Goal: Entertainment & Leisure: Consume media (video, audio)

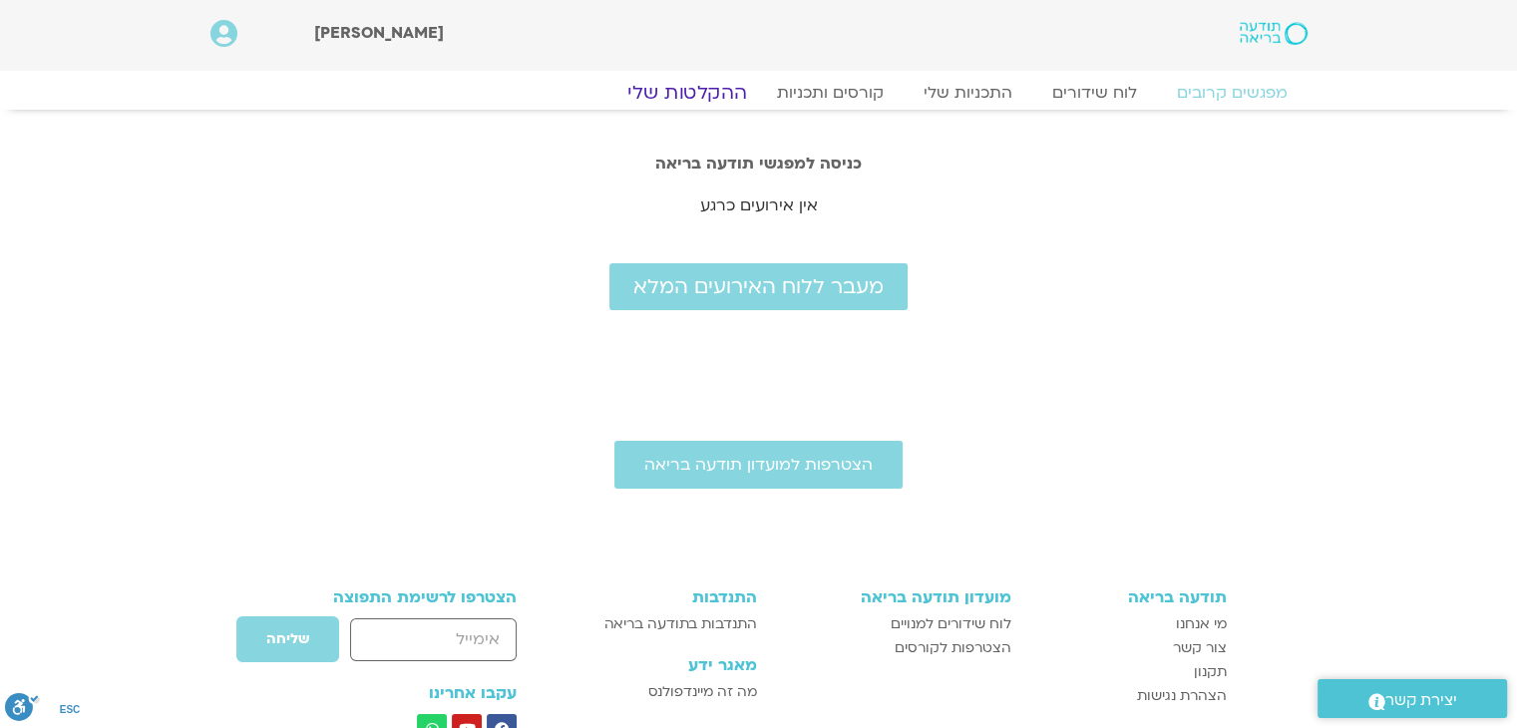
click at [697, 93] on link "ההקלטות שלי" at bounding box center [687, 93] width 168 height 24
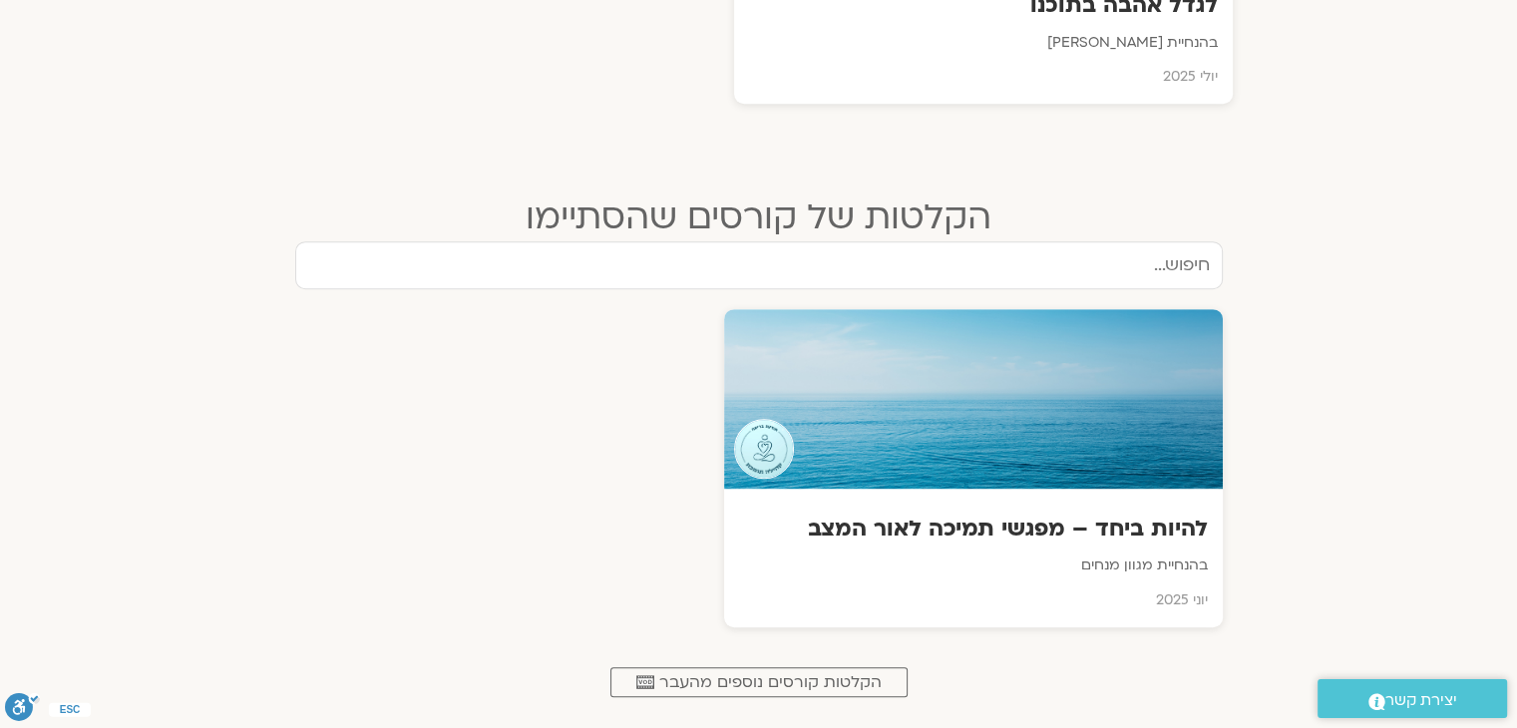
scroll to position [1005, 0]
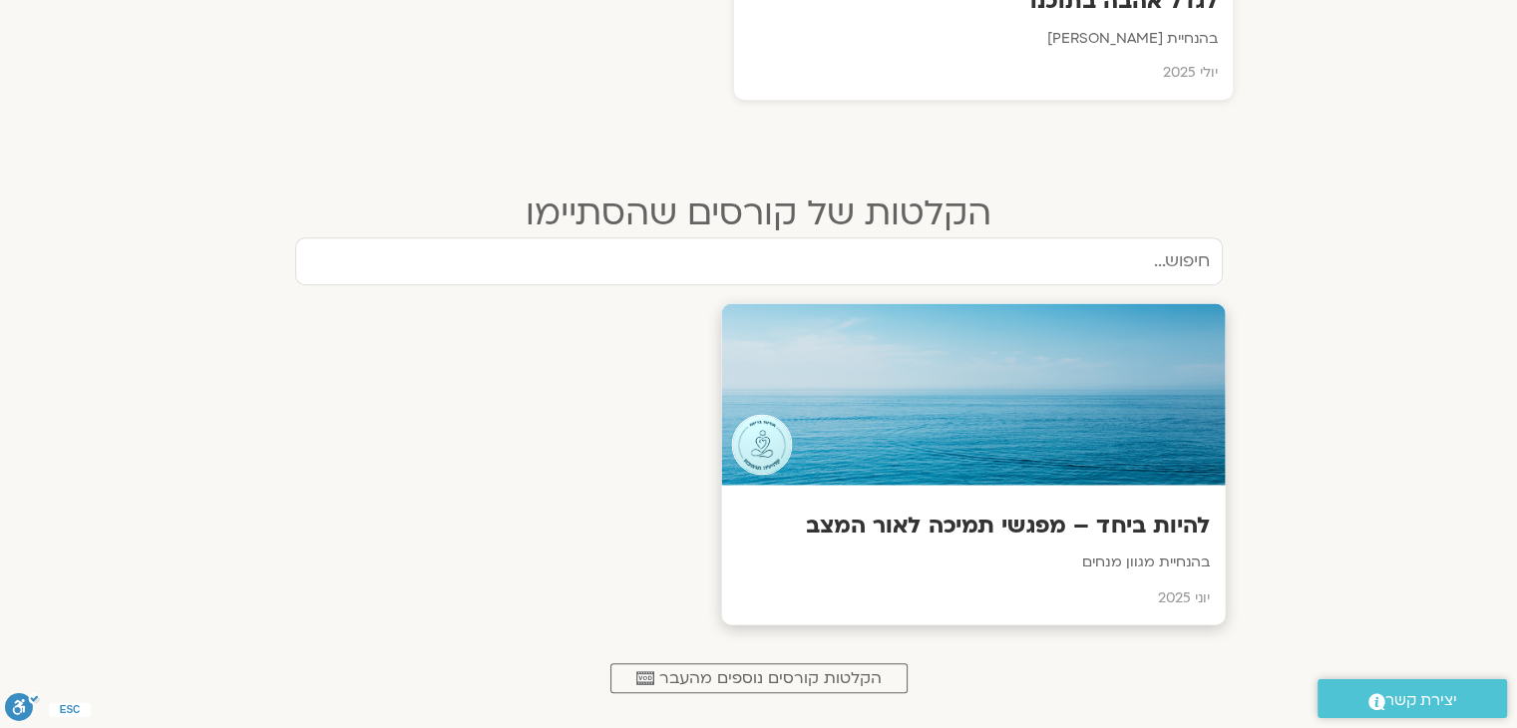
click at [1042, 526] on h3 "להיות ביחד – מפגשי תמיכה לאור המצב" at bounding box center [973, 526] width 474 height 31
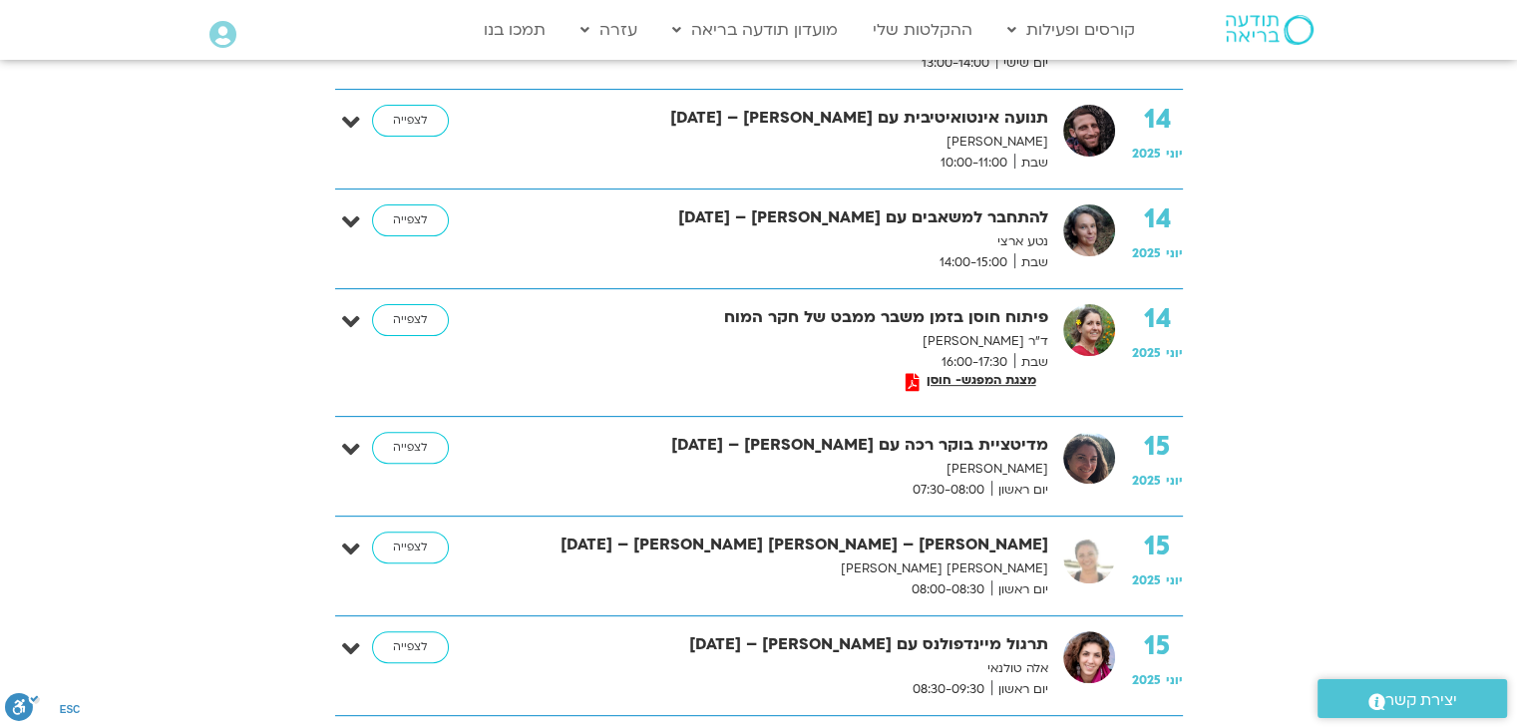
scroll to position [590, 0]
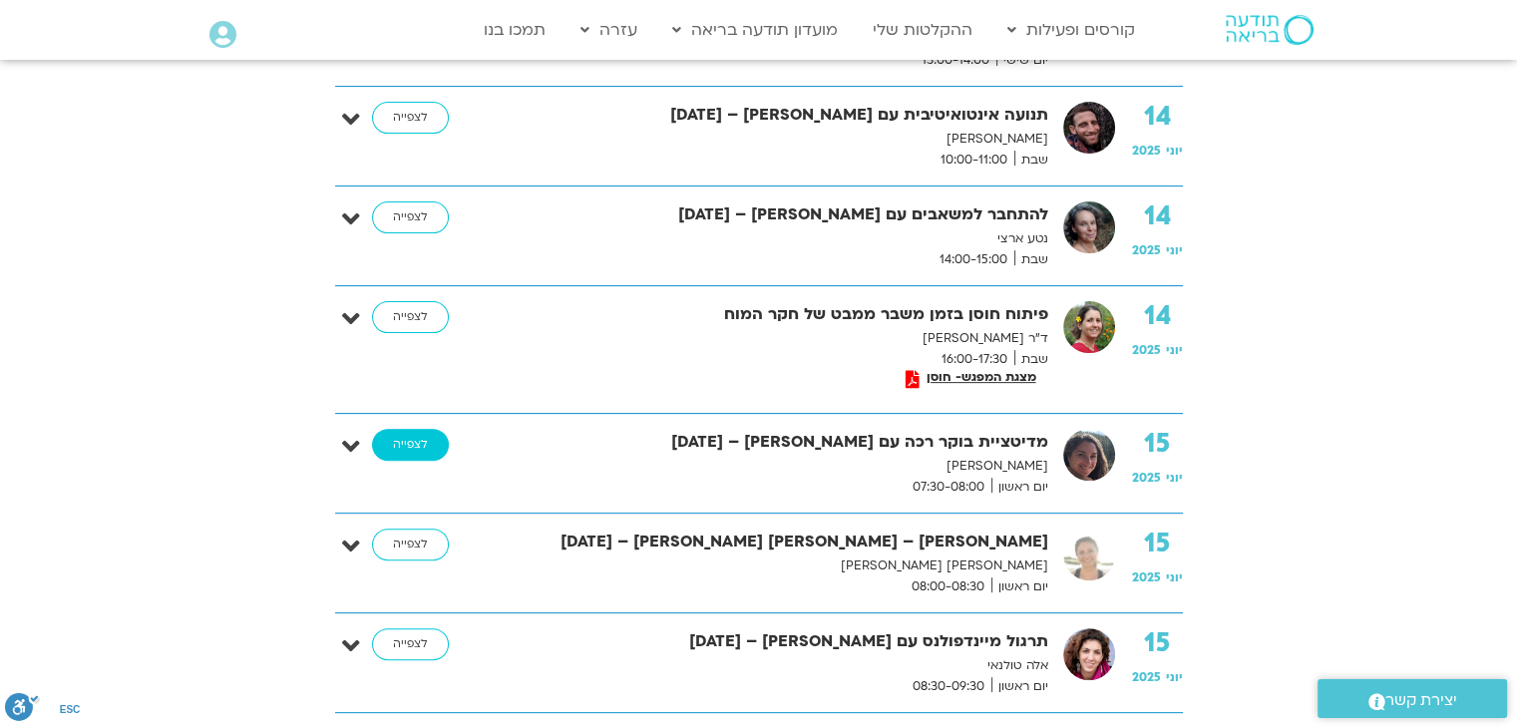
click at [412, 439] on link "לצפייה" at bounding box center [410, 445] width 77 height 32
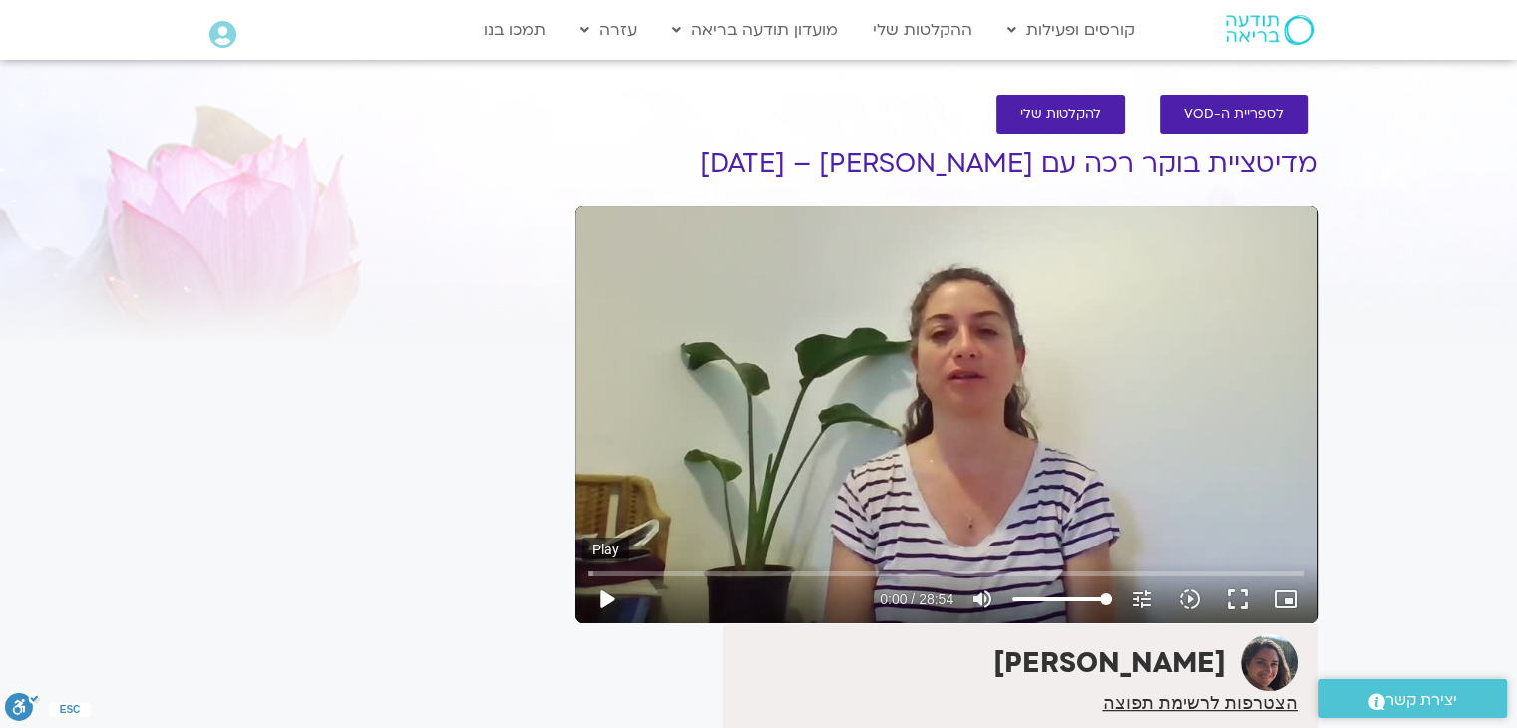
click at [607, 598] on button "play_arrow" at bounding box center [607, 600] width 48 height 48
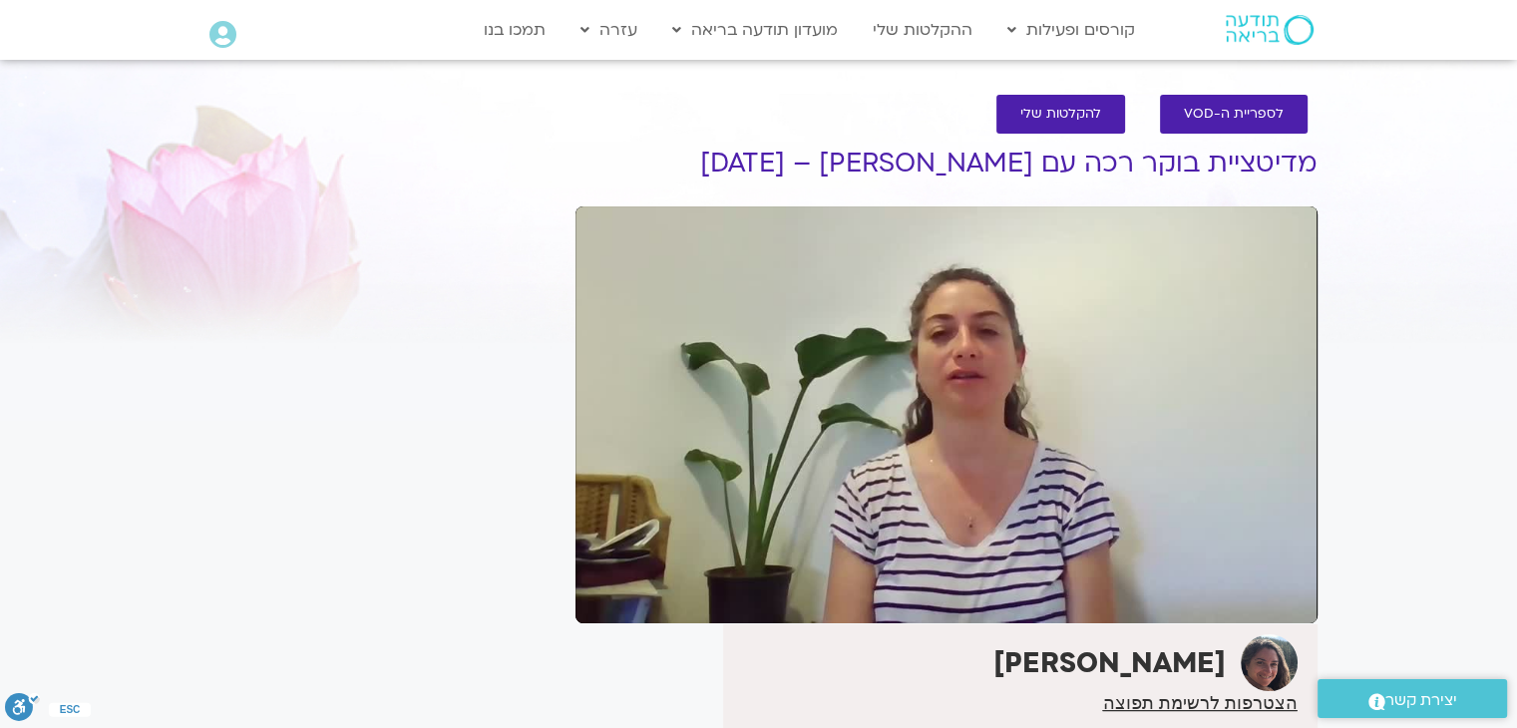
click at [1228, 678] on div "קרן גל" at bounding box center [1012, 662] width 569 height 57
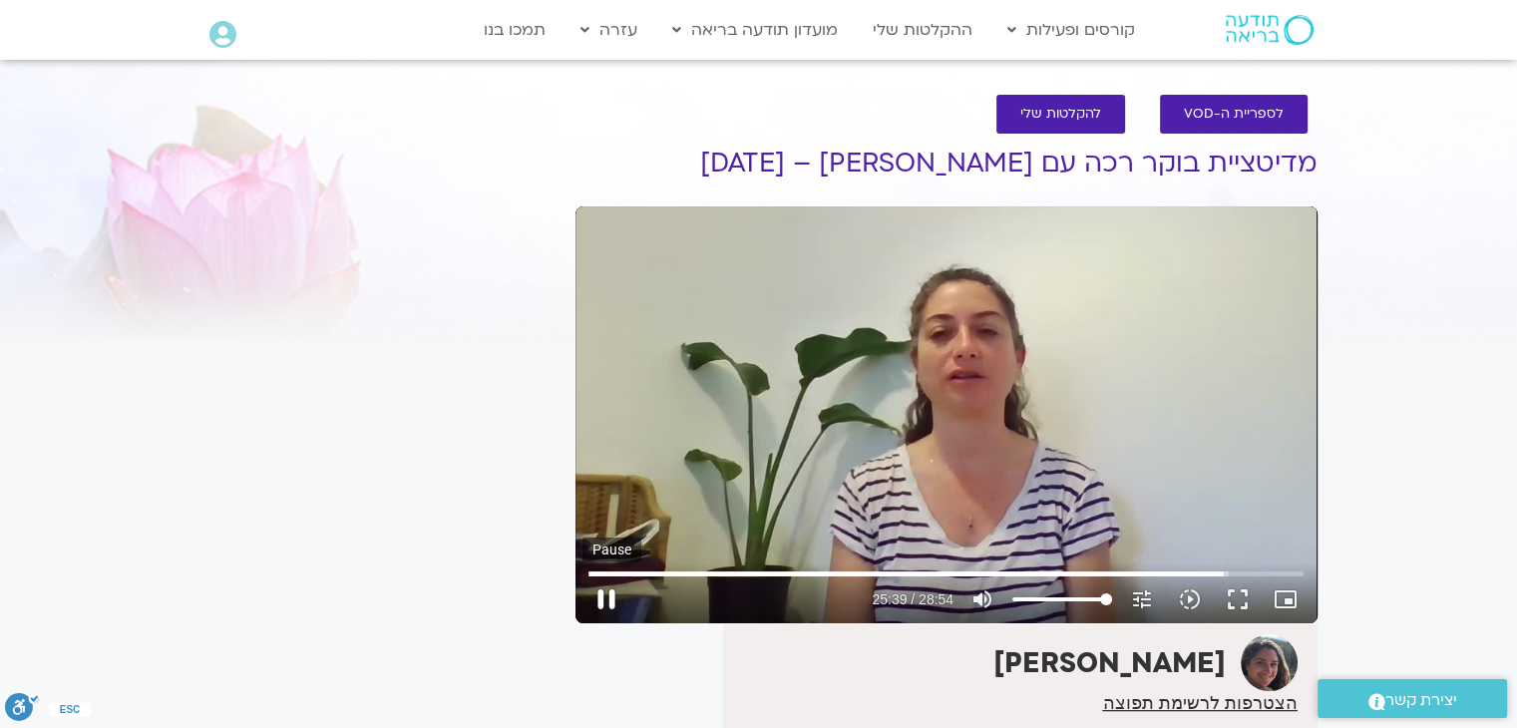
click at [613, 596] on button "pause" at bounding box center [607, 600] width 48 height 48
type input "1539.704627"
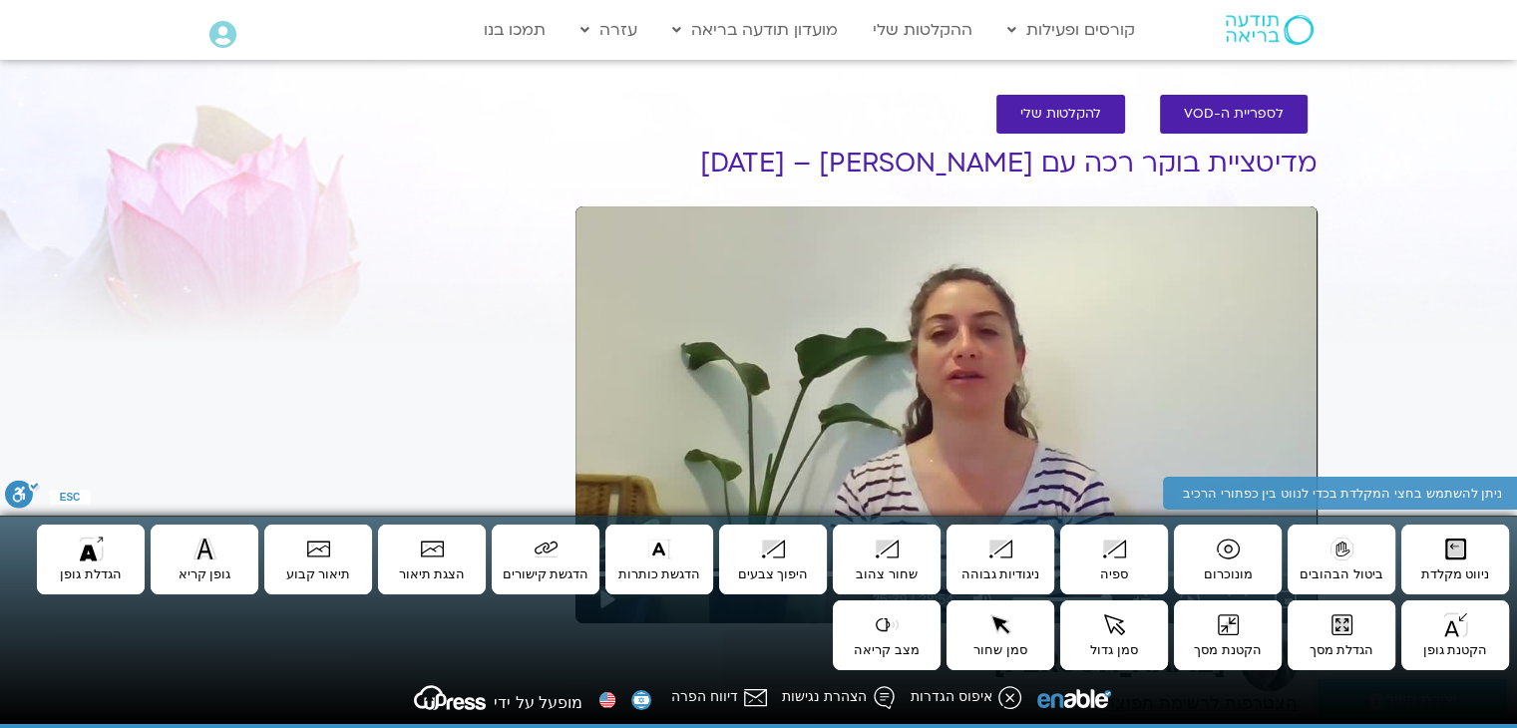
click at [253, 126] on div at bounding box center [377, 161] width 355 height 73
click at [548, 140] on div at bounding box center [377, 161] width 355 height 73
